Goal: Task Accomplishment & Management: Manage account settings

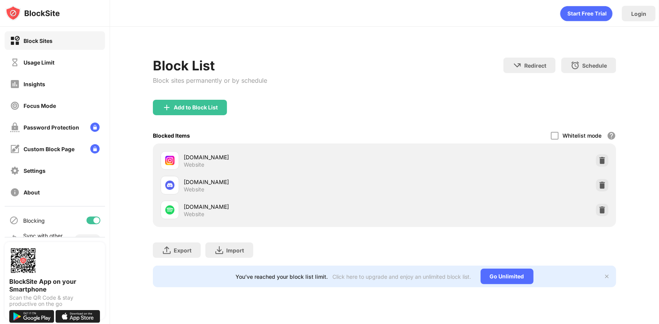
click at [575, 136] on div "Whitelist mode" at bounding box center [582, 135] width 39 height 7
drag, startPoint x: 575, startPoint y: 136, endPoint x: 590, endPoint y: 117, distance: 23.6
click at [590, 117] on div "Add to Block List" at bounding box center [385, 114] width 464 height 28
click at [555, 136] on div at bounding box center [555, 136] width 8 height 8
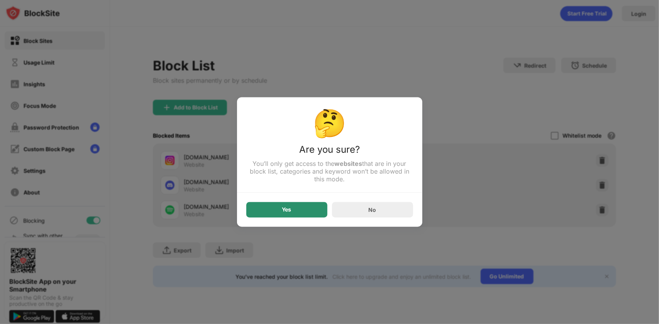
click at [287, 207] on div "Yes" at bounding box center [286, 209] width 81 height 15
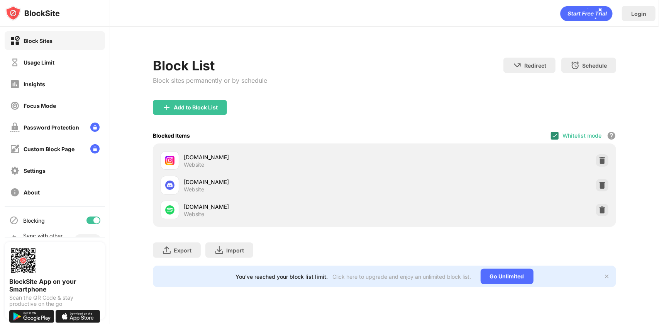
click at [555, 132] on img at bounding box center [555, 135] width 6 height 6
